Goal: Navigation & Orientation: Find specific page/section

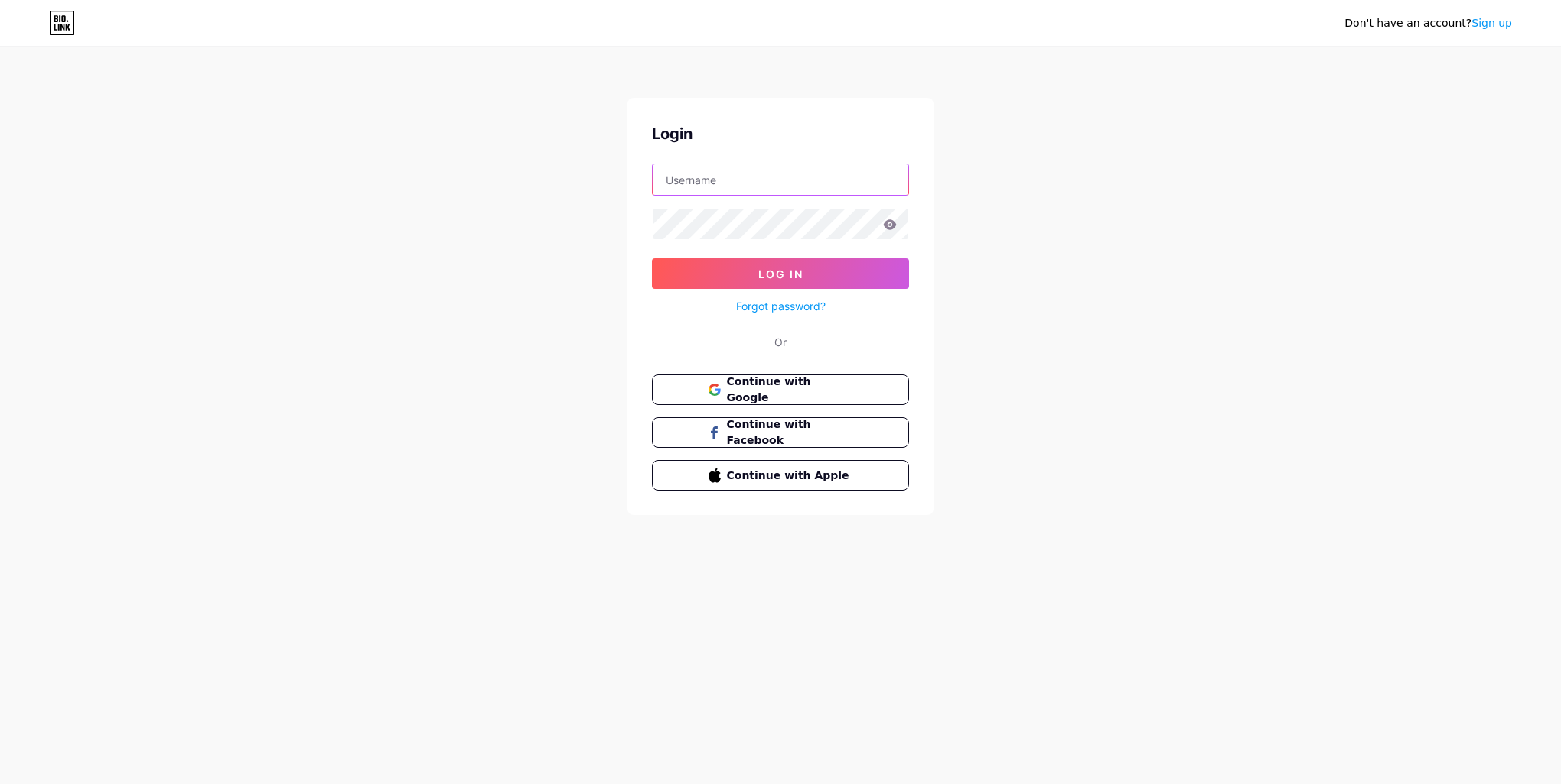
drag, startPoint x: 0, startPoint y: 0, endPoint x: 757, endPoint y: 174, distance: 776.7
click at [757, 174] on input "text" at bounding box center [780, 179] width 256 height 30
type input "qaahirstewart"
click at [762, 276] on span "Log In" at bounding box center [780, 273] width 45 height 13
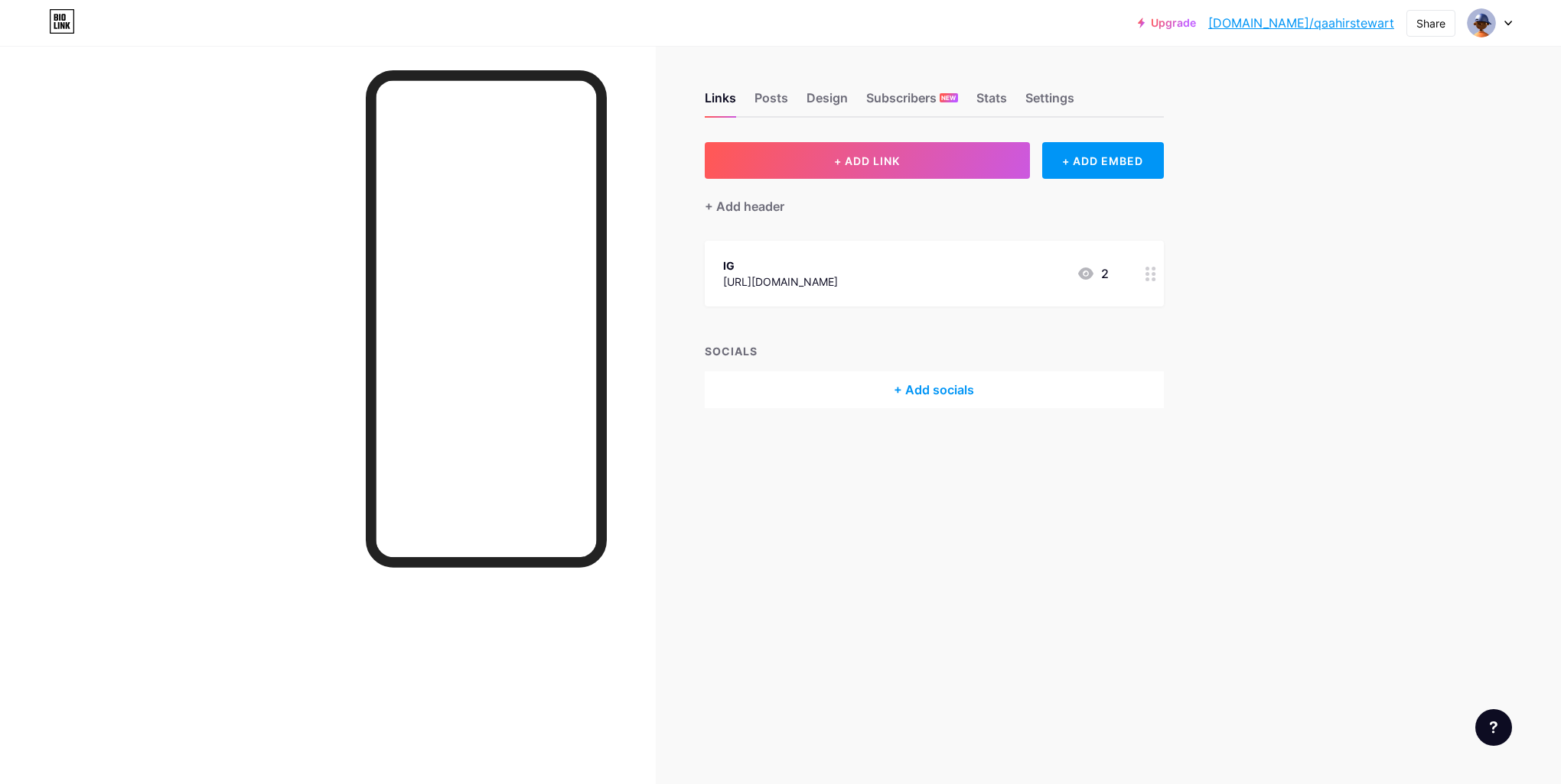
click at [876, 105] on div "Subscribers NEW" at bounding box center [912, 102] width 92 height 28
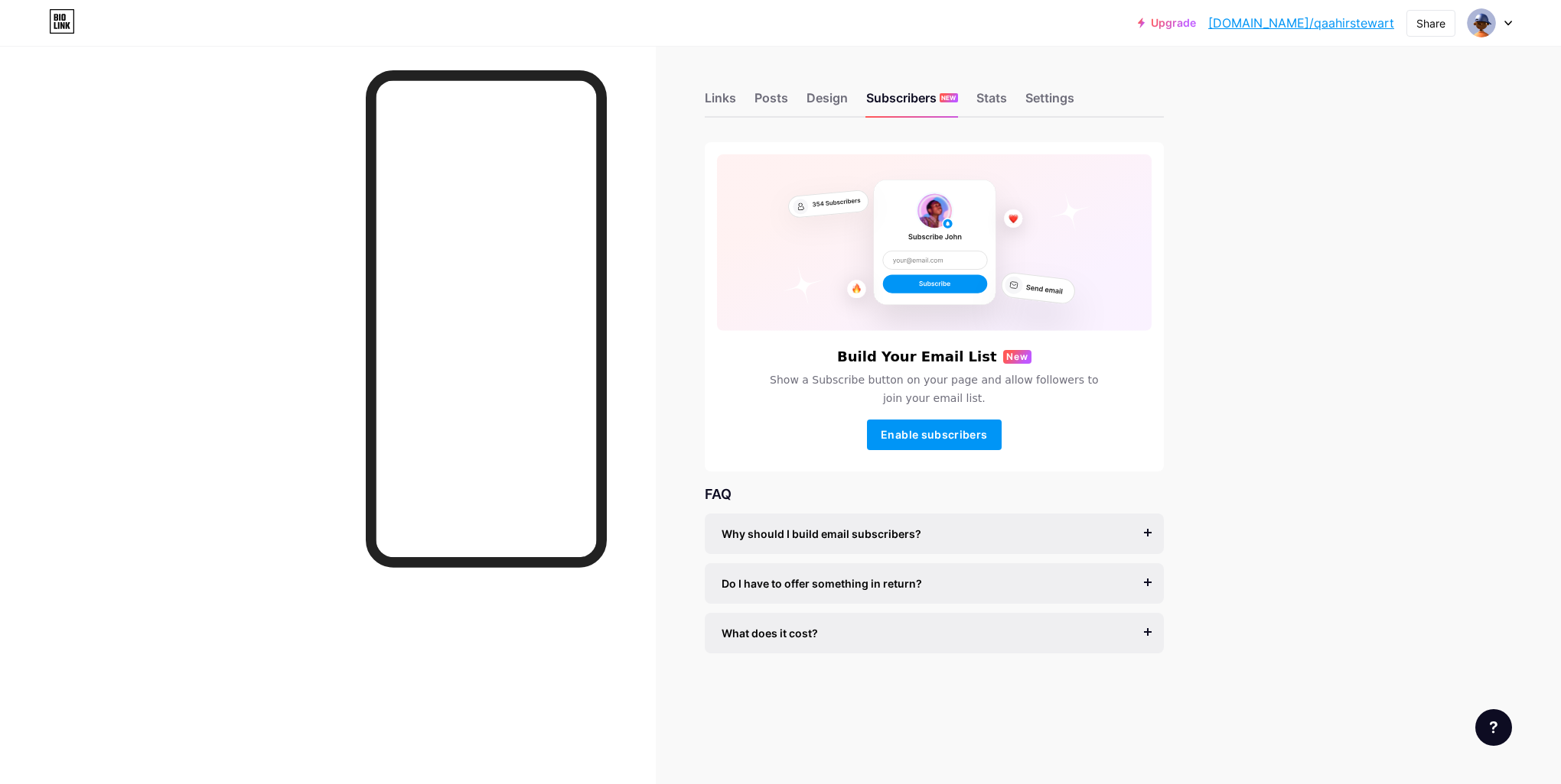
click at [829, 94] on div "Design" at bounding box center [827, 102] width 41 height 28
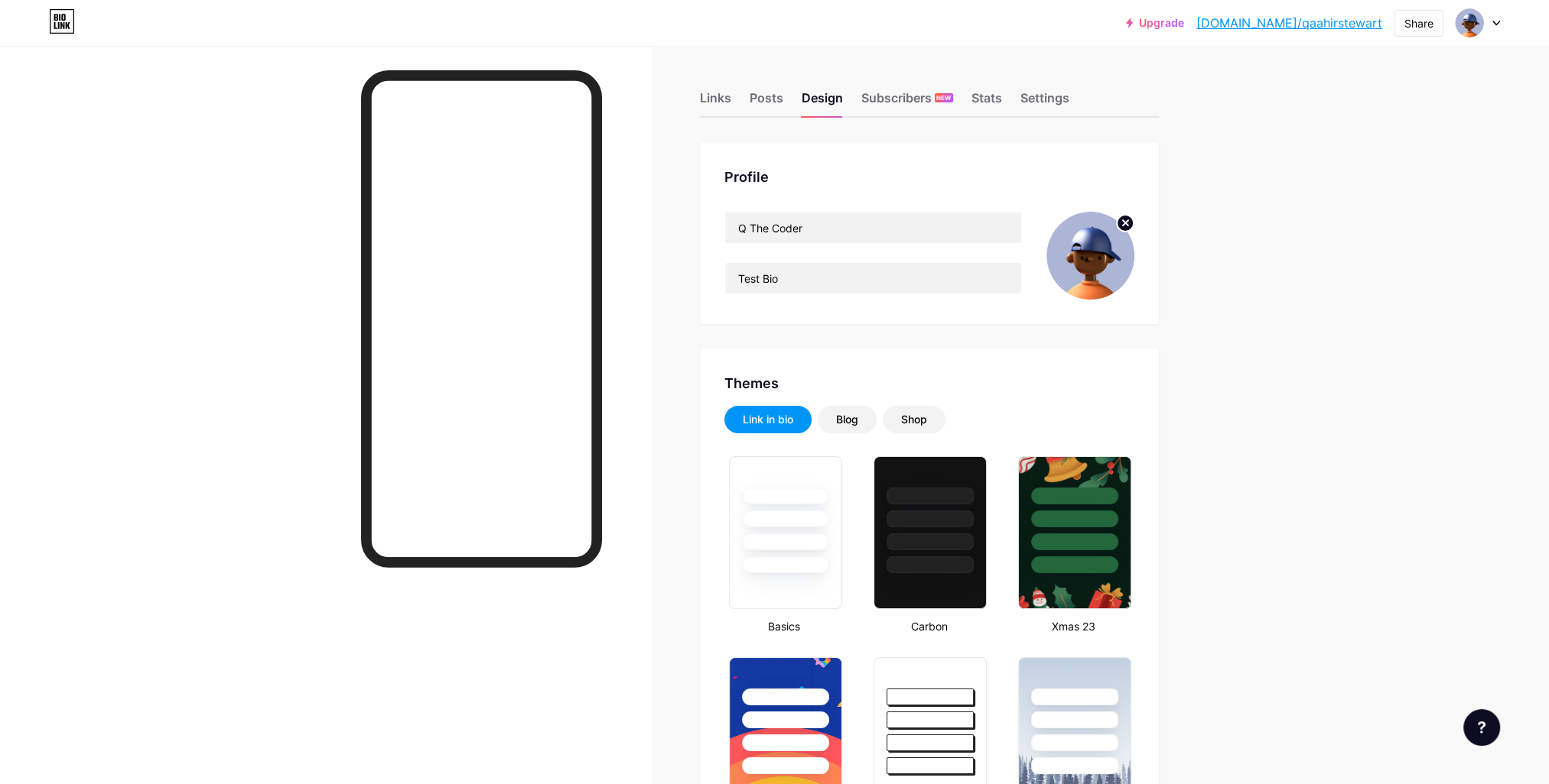
click at [977, 91] on div "Stats" at bounding box center [987, 102] width 30 height 28
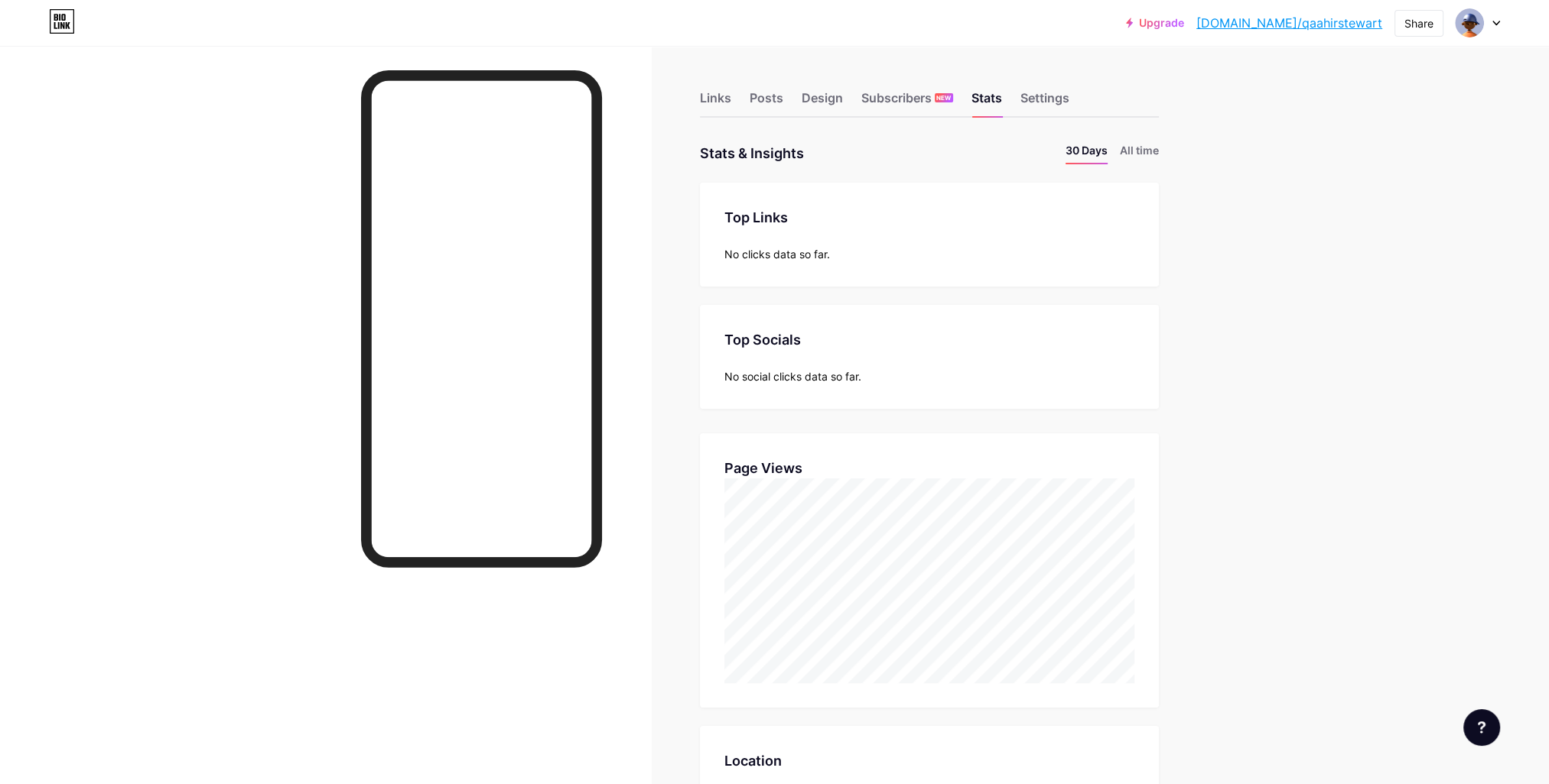
scroll to position [784, 1548]
